Goal: Task Accomplishment & Management: Manage account settings

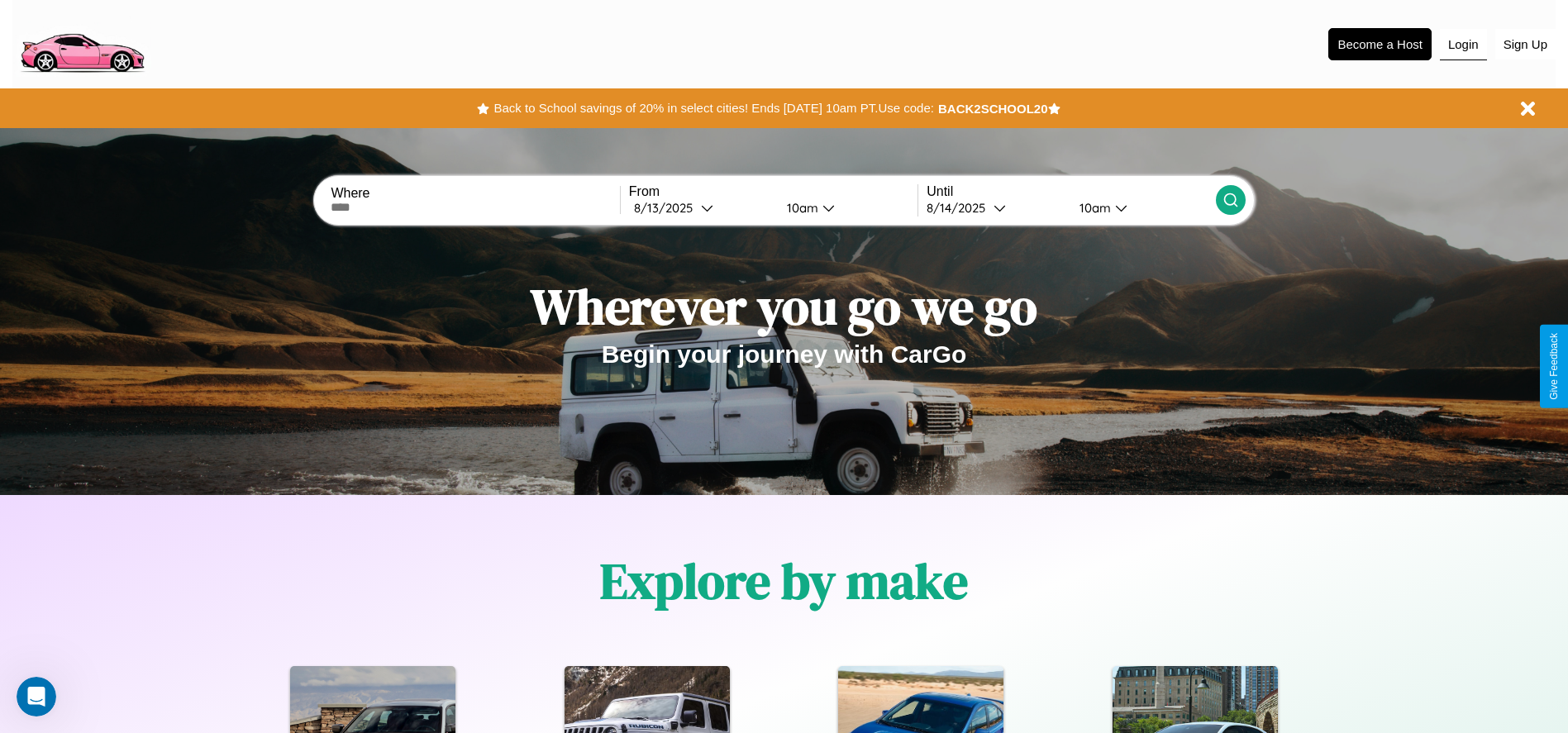
click at [1463, 44] on button "Login" at bounding box center [1464, 44] width 47 height 31
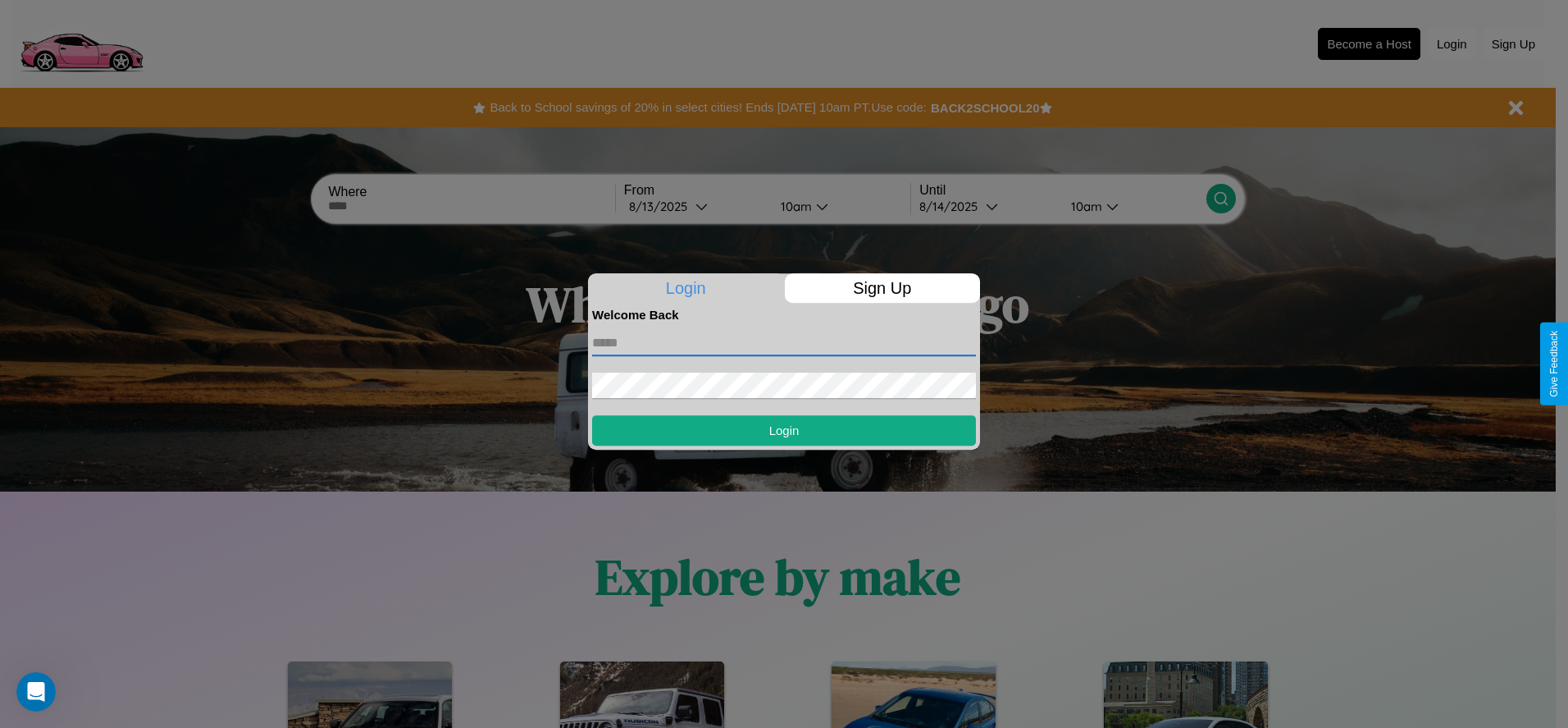
click at [784, 342] on input "text" at bounding box center [784, 343] width 384 height 26
type input "**********"
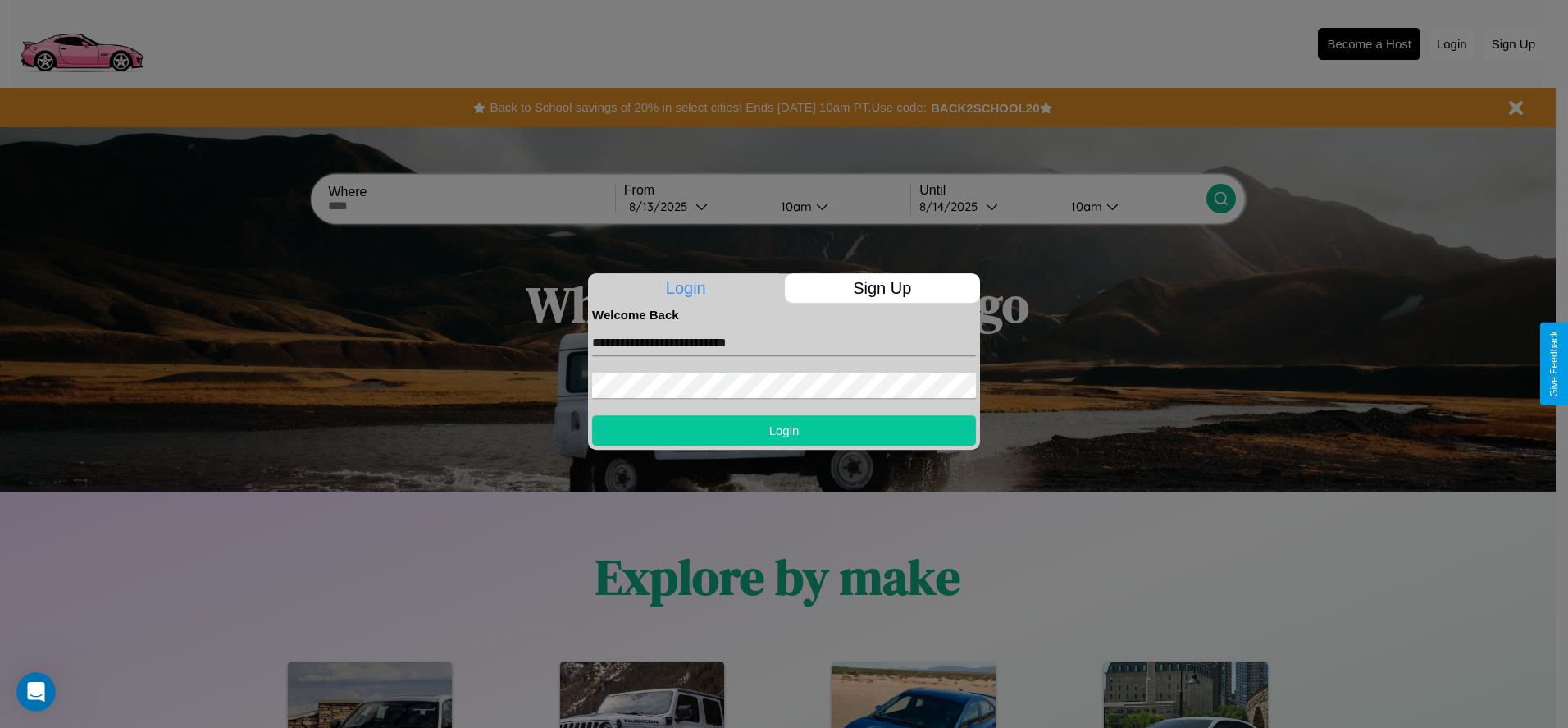
click at [784, 430] on button "Login" at bounding box center [784, 430] width 384 height 30
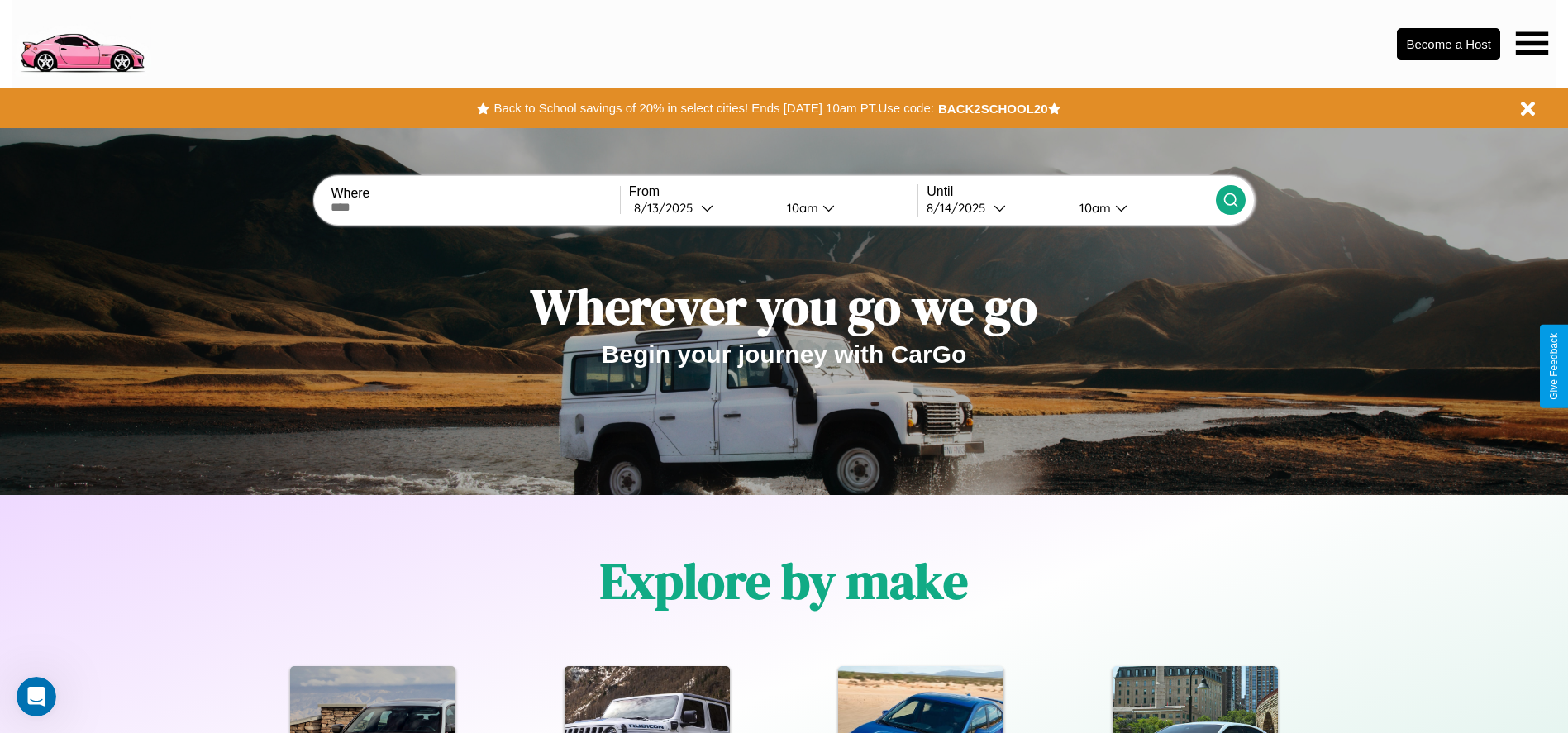
click at [1532, 43] on icon at bounding box center [1532, 43] width 32 height 23
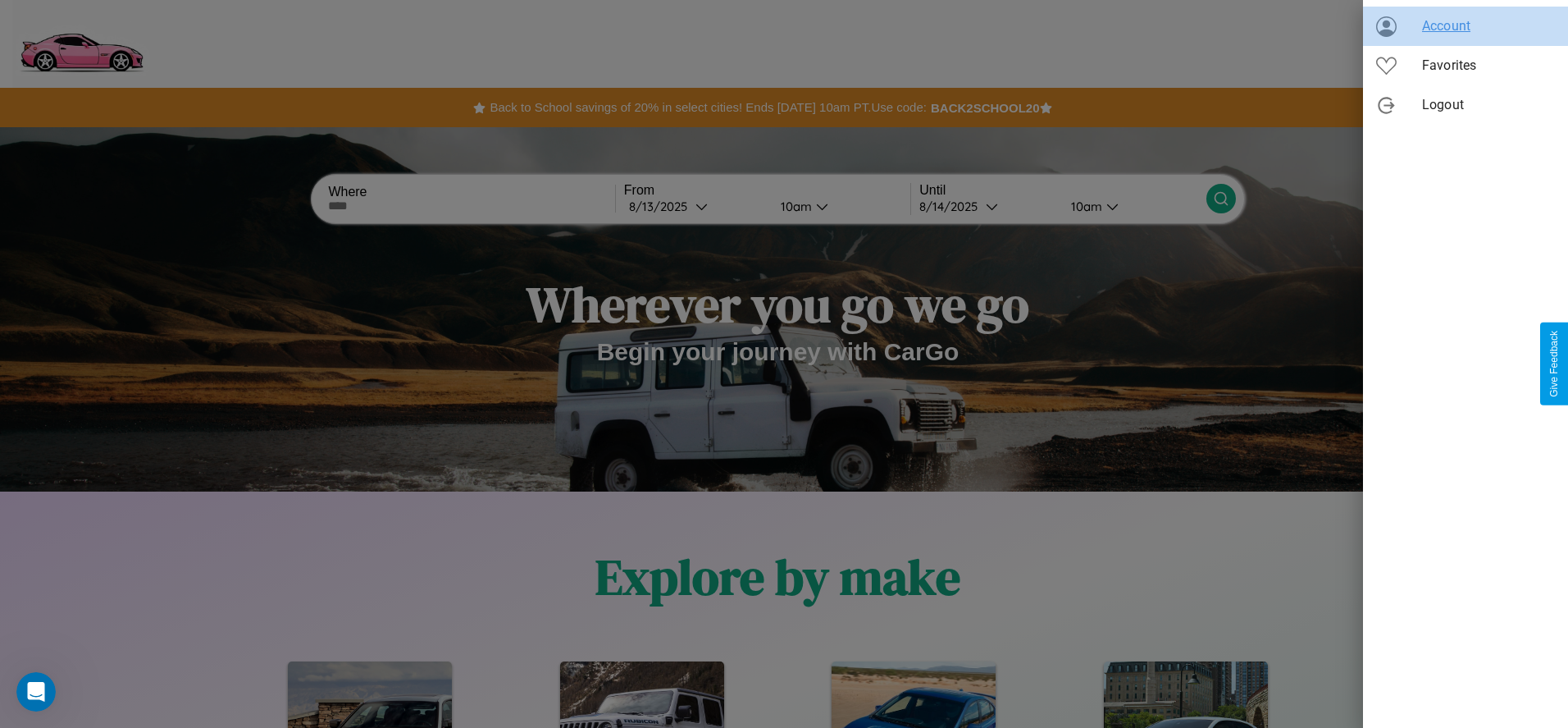
click at [1466, 26] on span "Account" at bounding box center [1489, 25] width 133 height 20
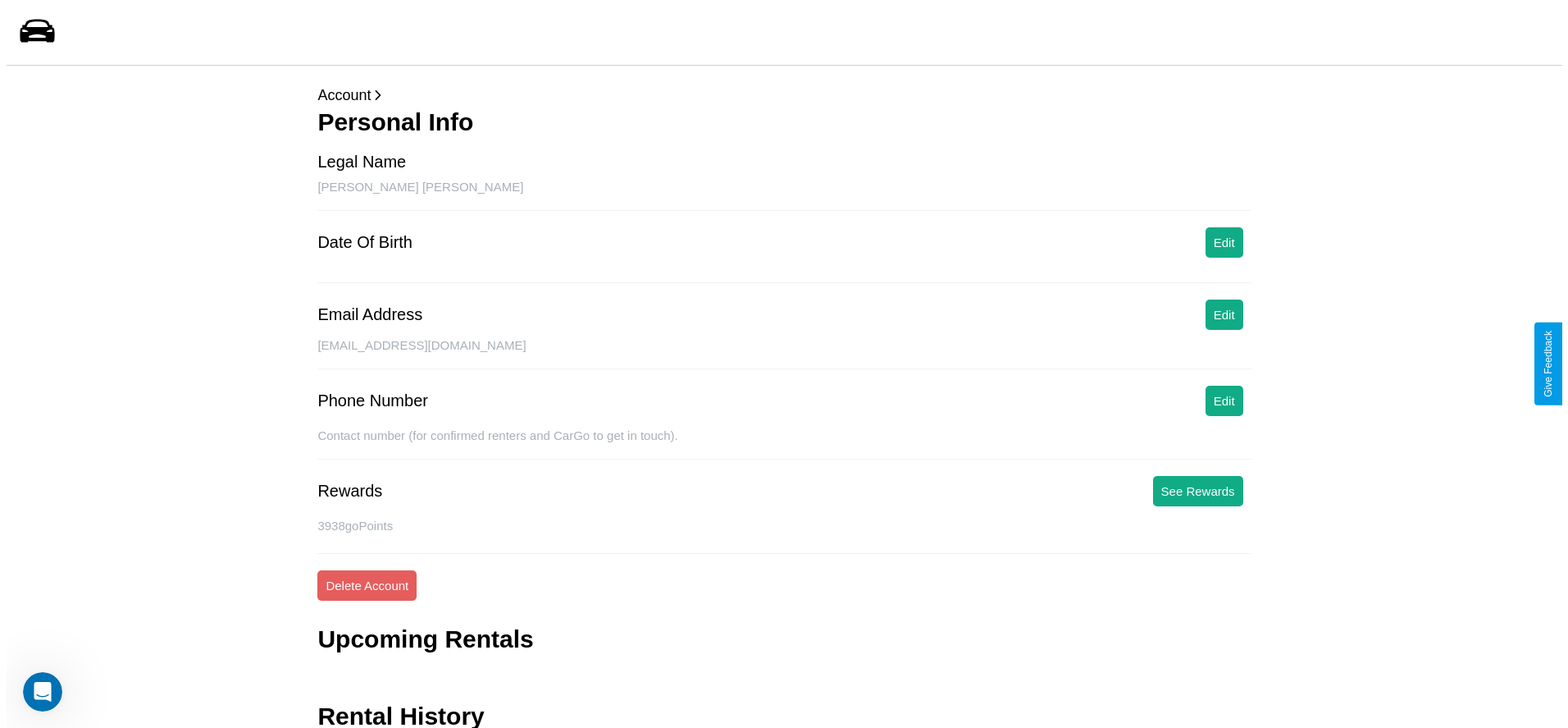
scroll to position [66, 0]
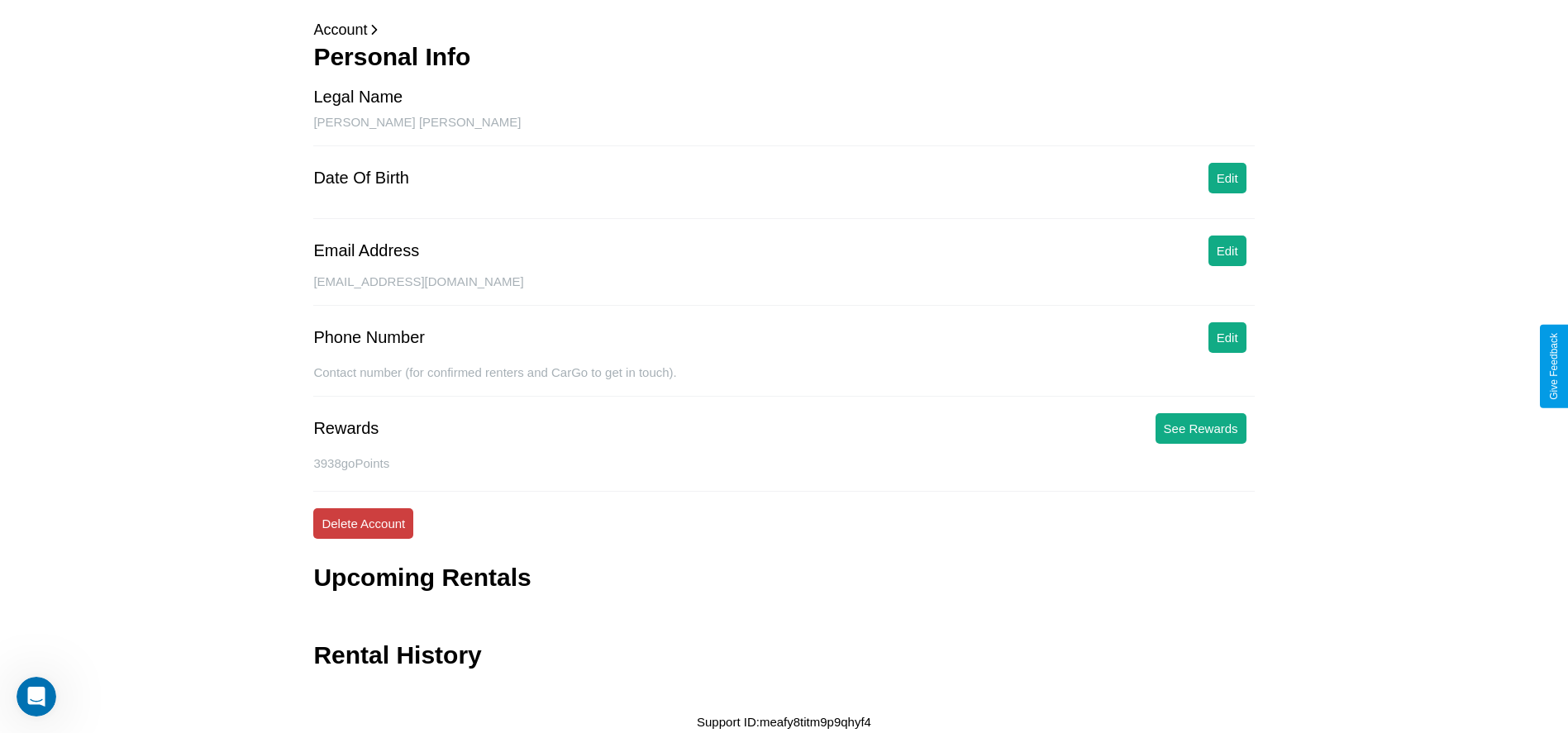
click at [363, 523] on button "Delete Account" at bounding box center [363, 523] width 100 height 30
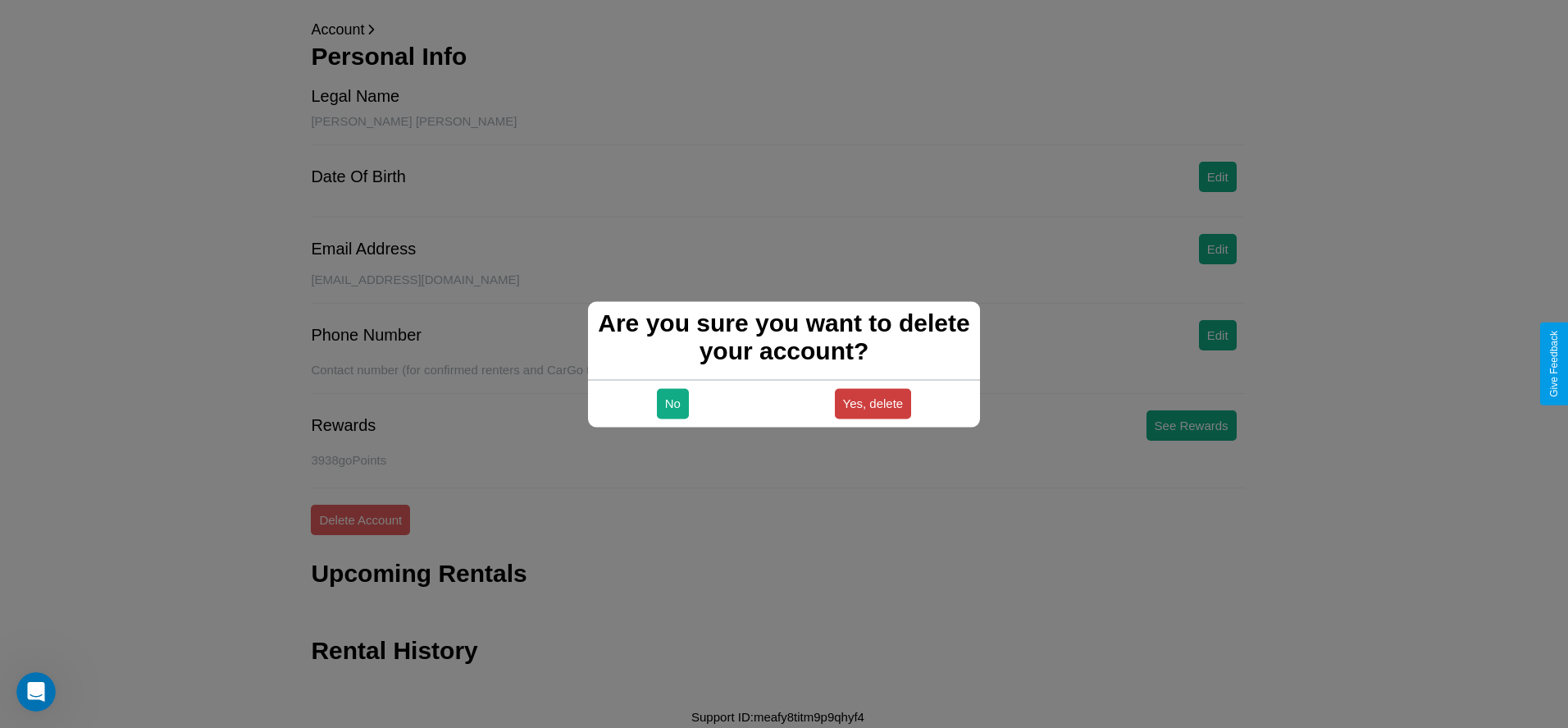
click at [873, 403] on button "Yes, delete" at bounding box center [873, 403] width 77 height 30
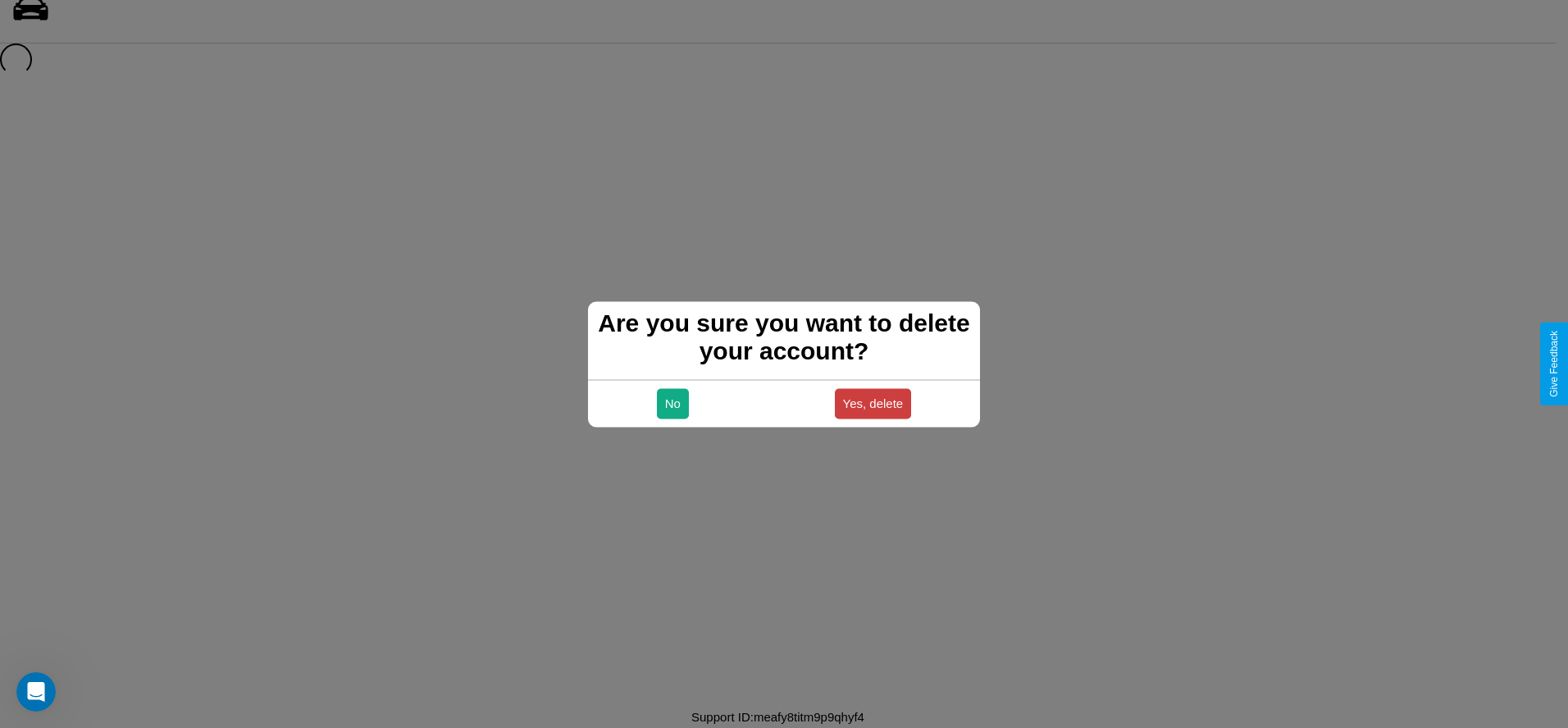
scroll to position [23, 0]
